Goal: Information Seeking & Learning: Learn about a topic

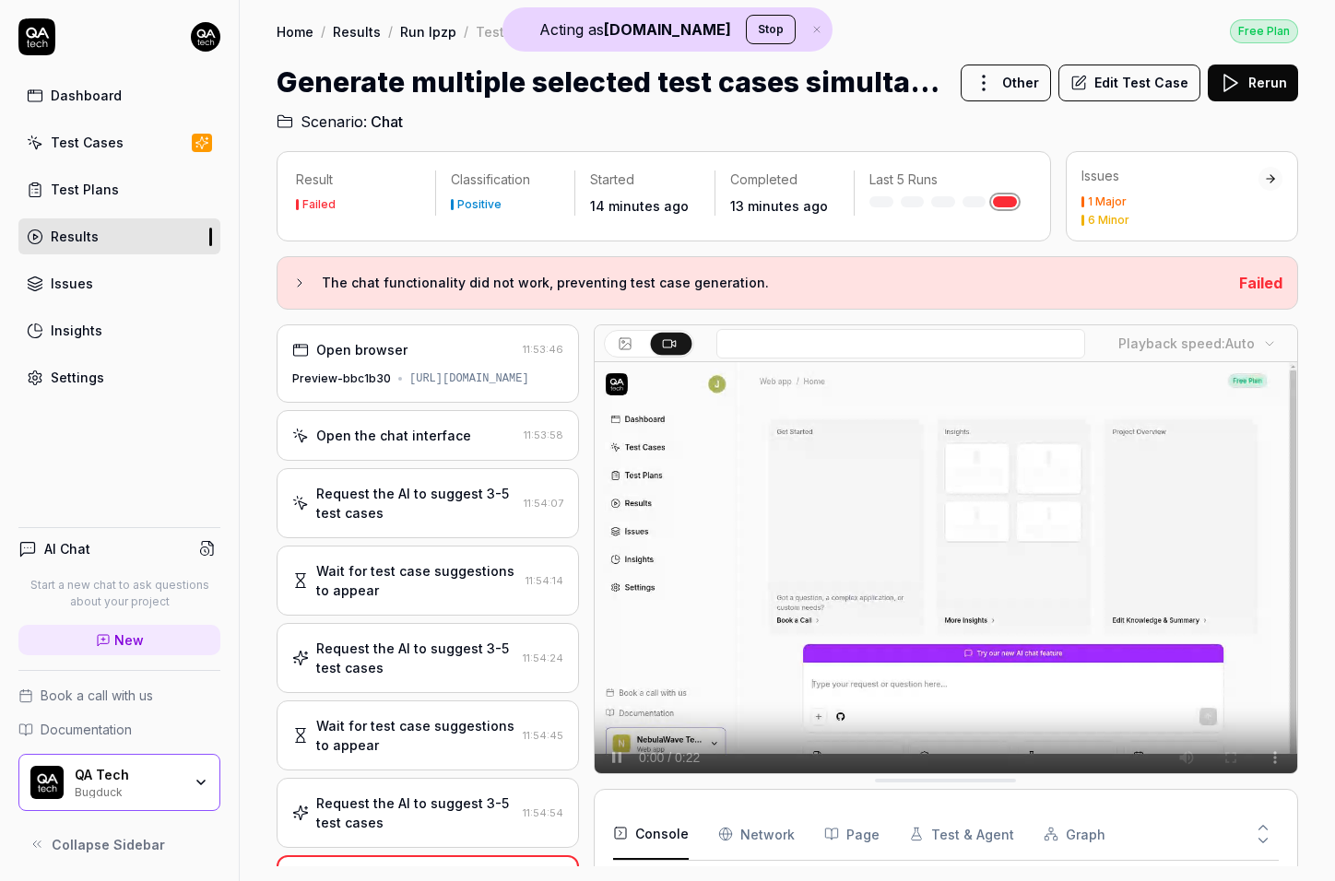
scroll to position [428, 0]
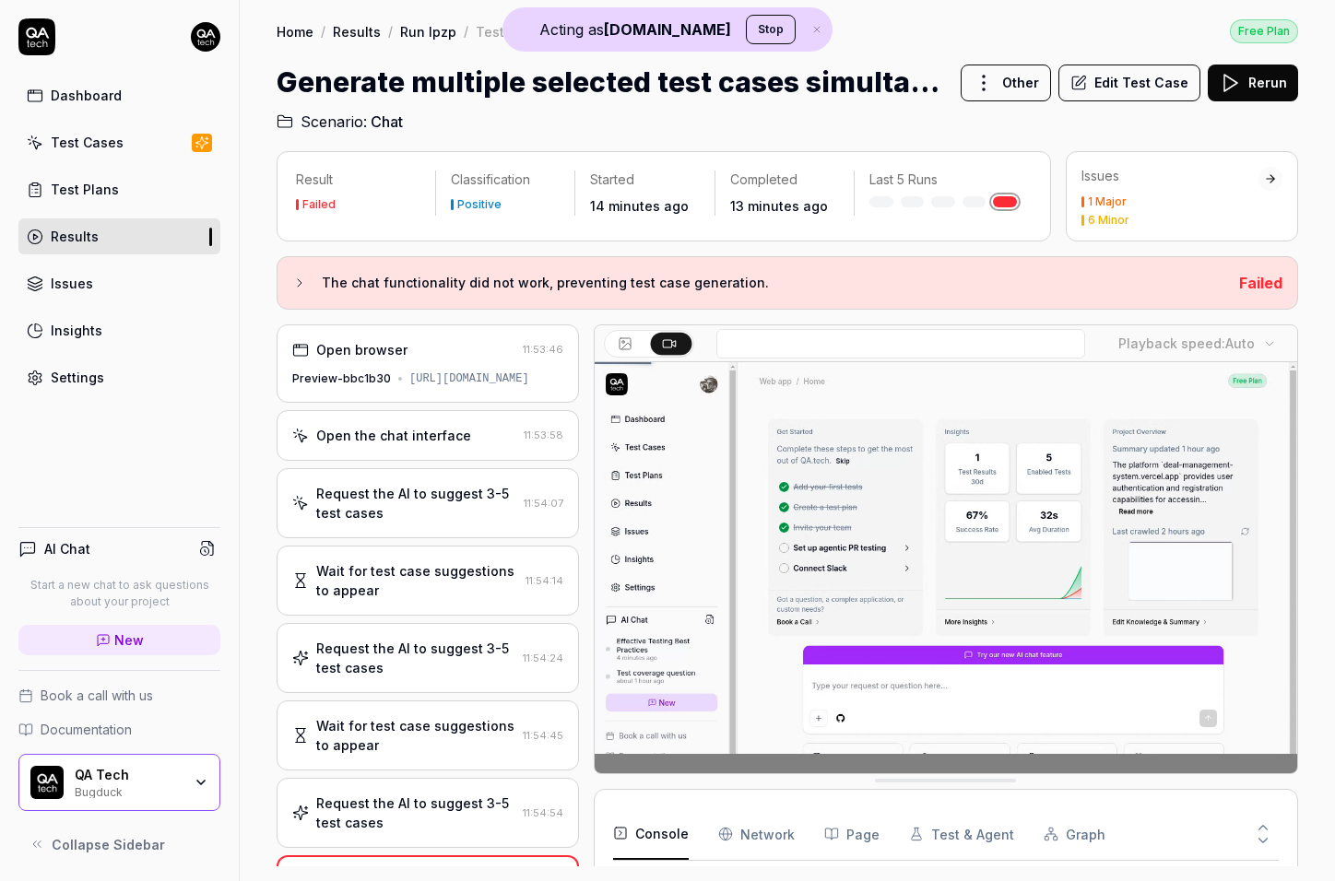
click at [469, 487] on div "Request the AI to suggest 3-5 test cases 11:54:07" at bounding box center [428, 503] width 302 height 70
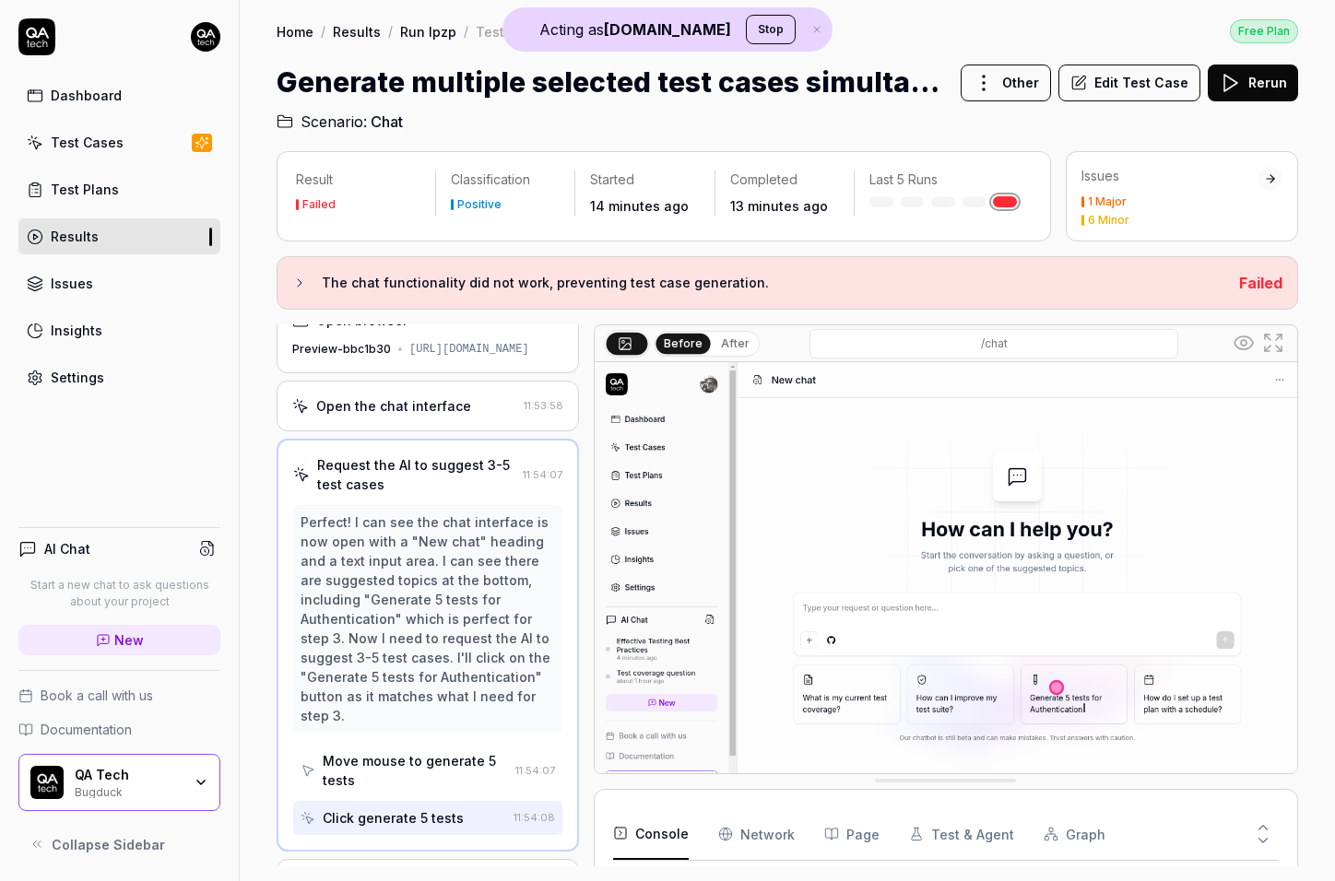
click at [1011, 351] on input "/chat" at bounding box center [993, 343] width 369 height 29
click at [488, 518] on div "Request the AI to suggest 3-5 test cases 11:54:07 Perfect! I can see the chat i…" at bounding box center [428, 645] width 302 height 413
click at [962, 329] on input "/chat" at bounding box center [993, 343] width 369 height 29
click at [964, 332] on input "/chat" at bounding box center [993, 343] width 369 height 29
type input "https://saas-jf44nr1om-qa-tech.vercel.app/dashboard/p/web-app_3dxo/chat"
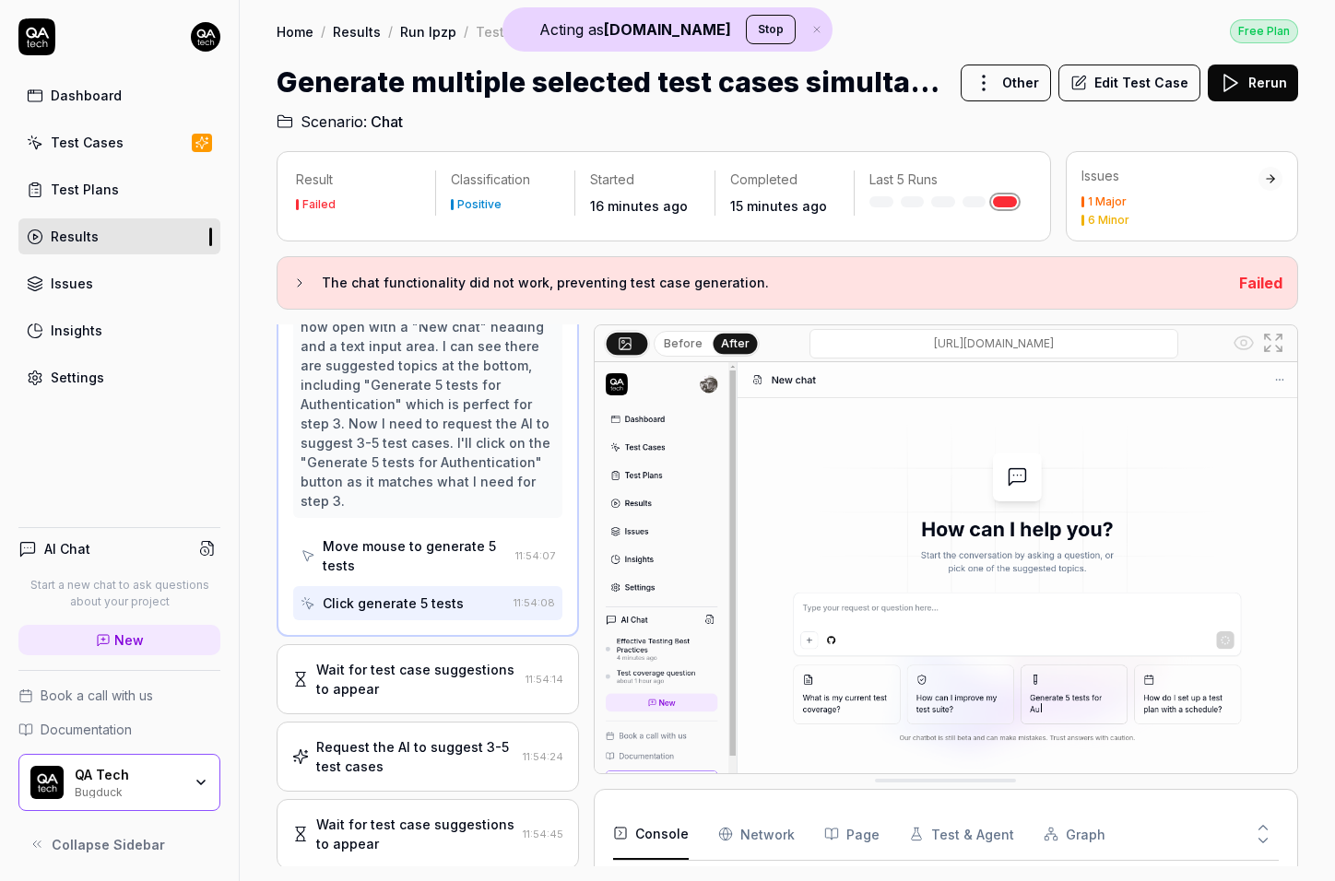
scroll to position [0, 0]
click at [423, 518] on div "Perfect! I can see the chat interface is now open with a "New chat" heading and…" at bounding box center [427, 404] width 269 height 228
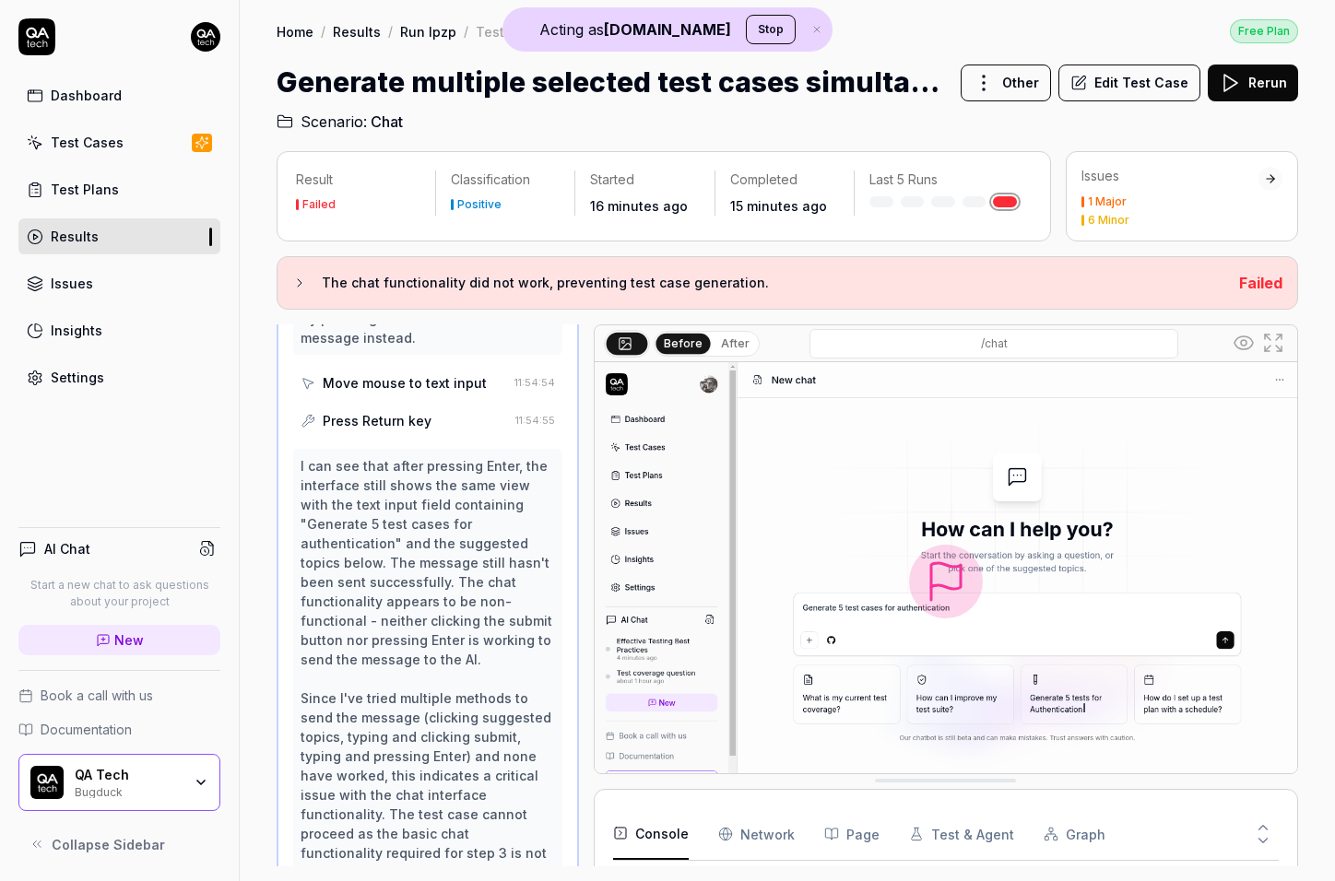
scroll to position [428, 0]
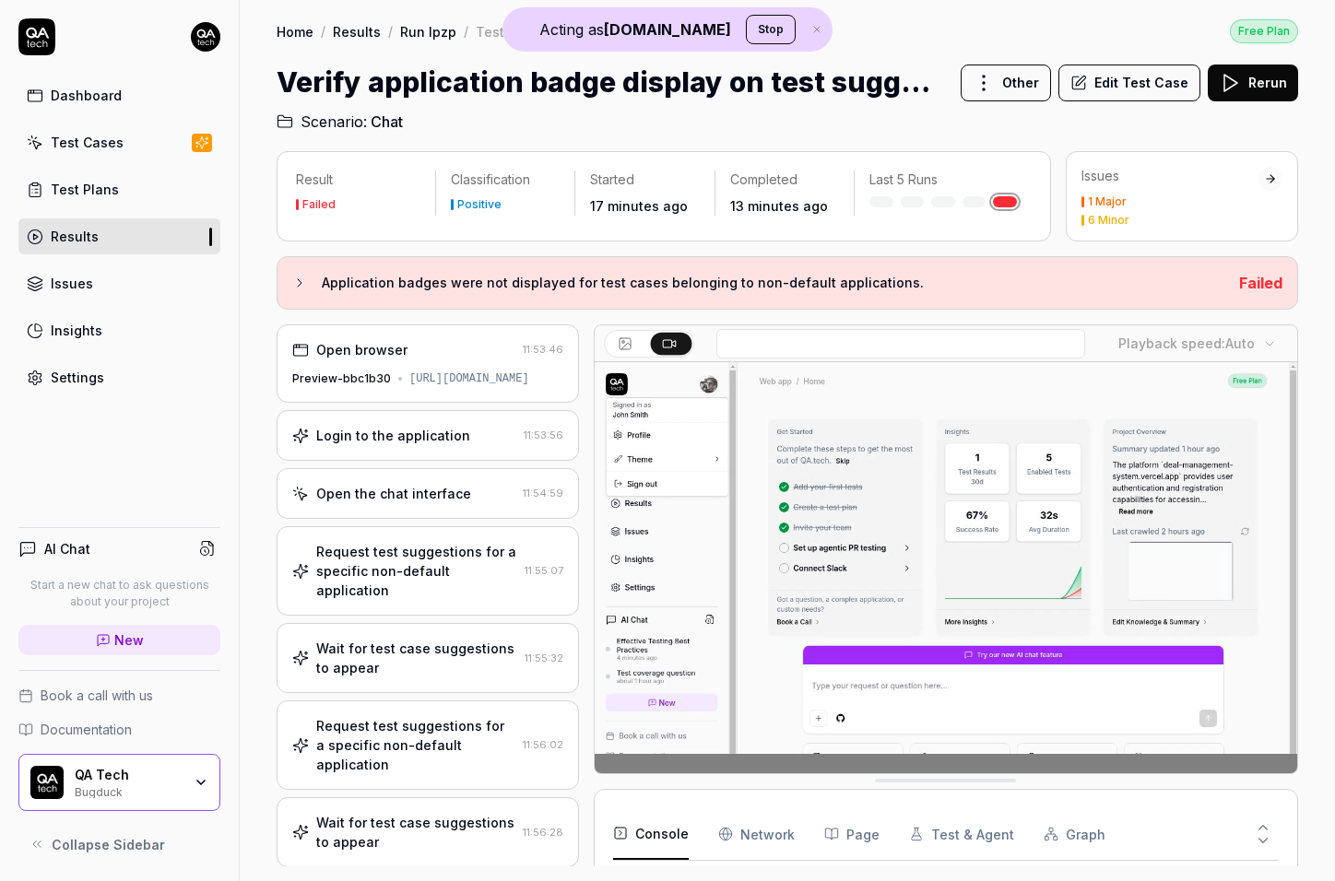
click at [419, 461] on div "Login to the application 11:53:56" at bounding box center [428, 435] width 302 height 51
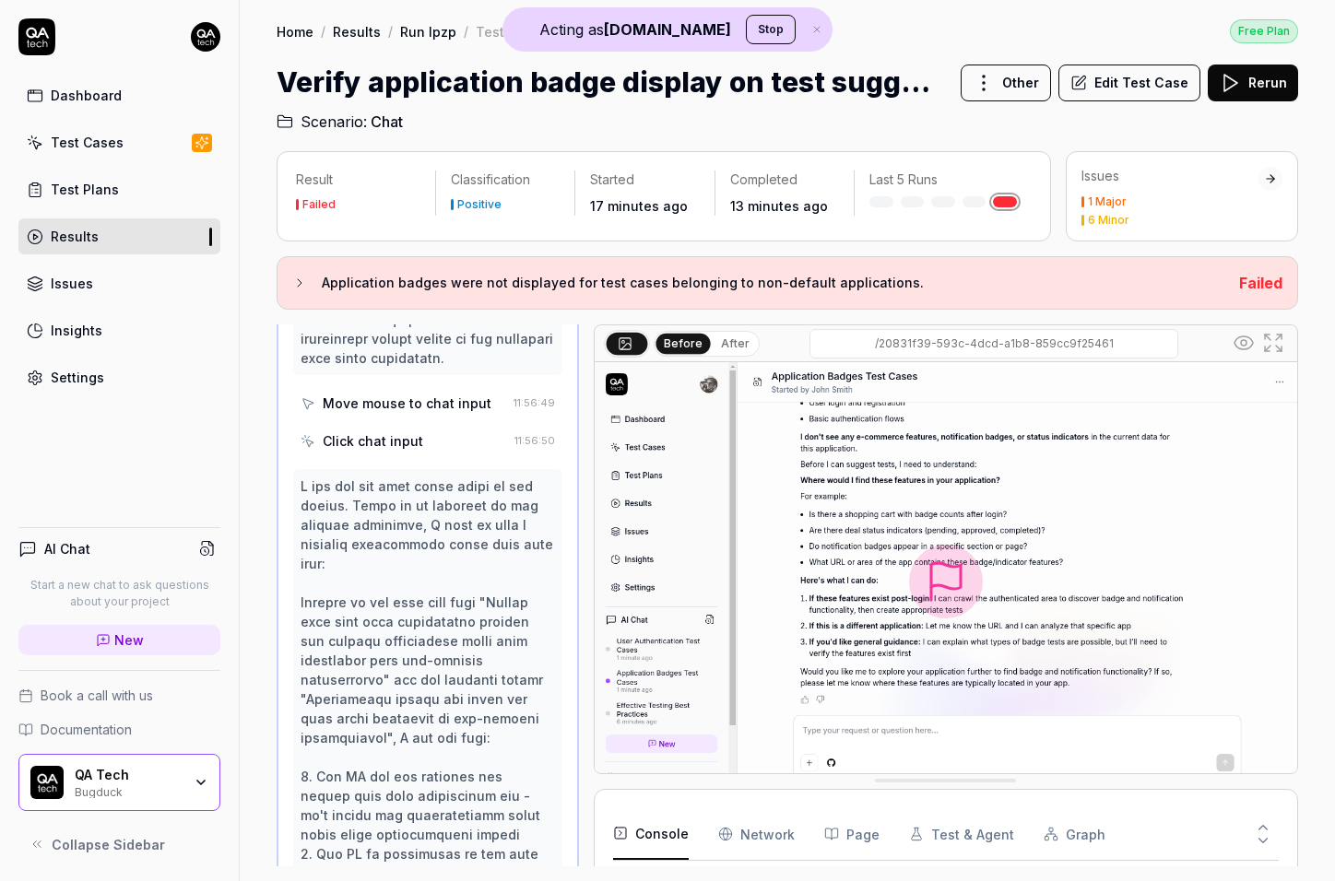
scroll to position [1276, 0]
